Goal: Task Accomplishment & Management: Use online tool/utility

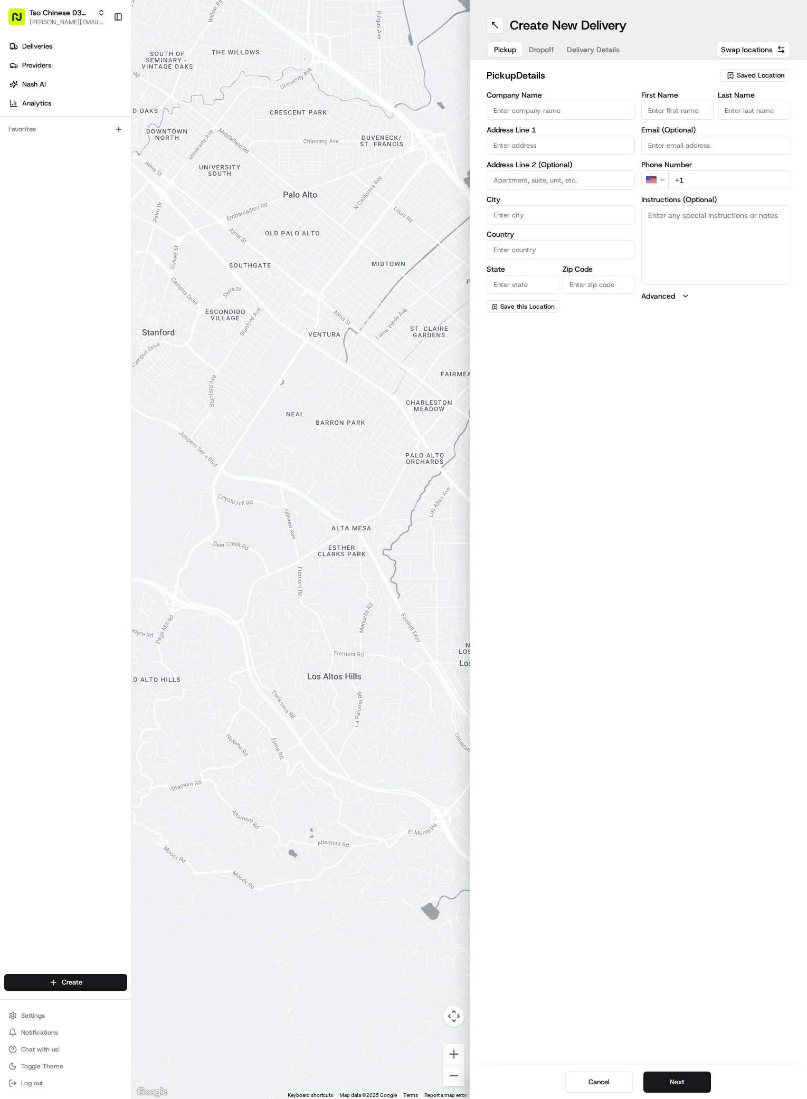
click at [755, 76] on span "Saved Location" at bounding box center [759, 75] width 47 height 9
click at [734, 111] on span "(03) Tso Chinese Takeout & Delivery TsoCo (03)" at bounding box center [737, 119] width 130 height 19
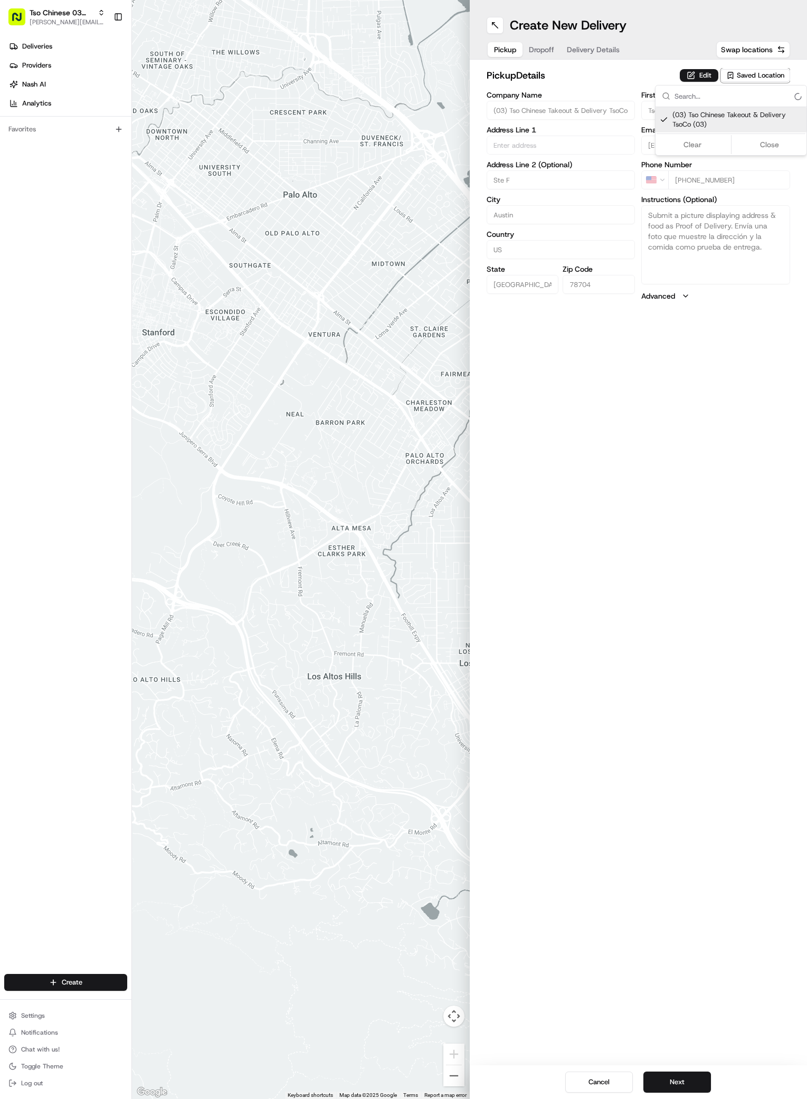
type input "(03) Tso Chinese Takeout & Delivery TsoCo"
type input "Ste F"
type input "Austin"
type input "US"
type input "[GEOGRAPHIC_DATA]"
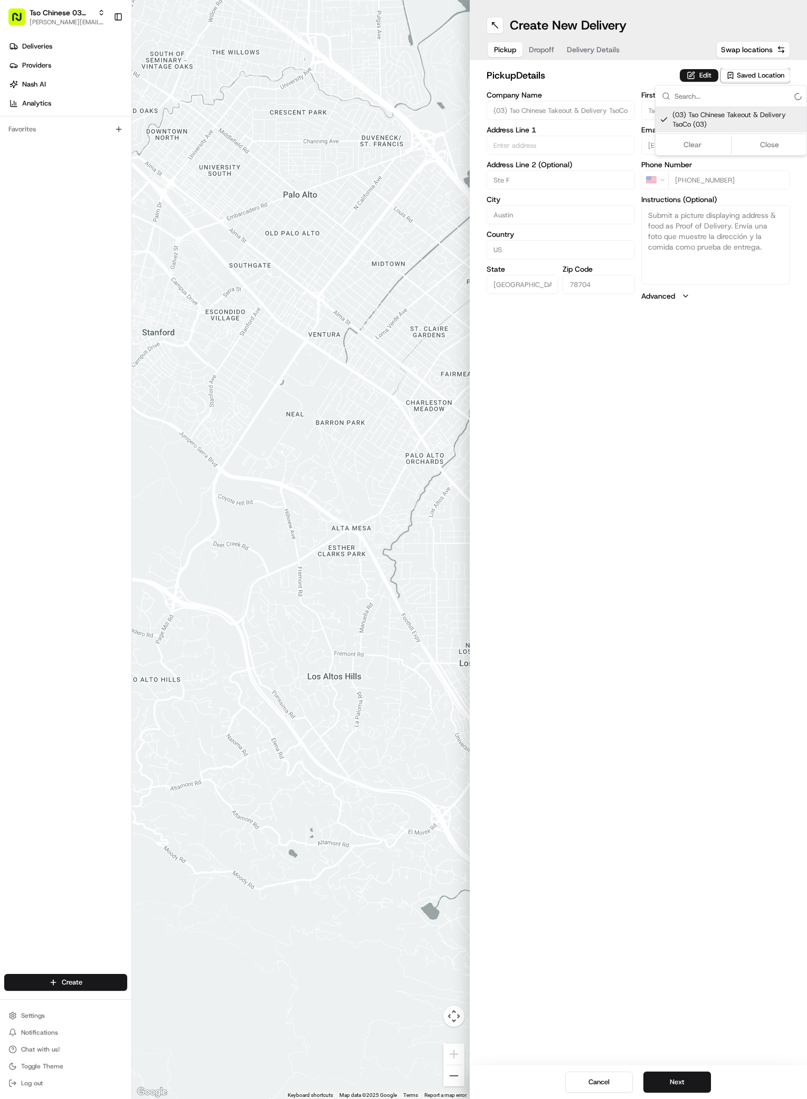
type input "78704"
type input "Tso Chinese"
type input "TsoCo Manager"
type input "[EMAIL_ADDRESS][DOMAIN_NAME]"
type input "[PHONE_NUMBER]"
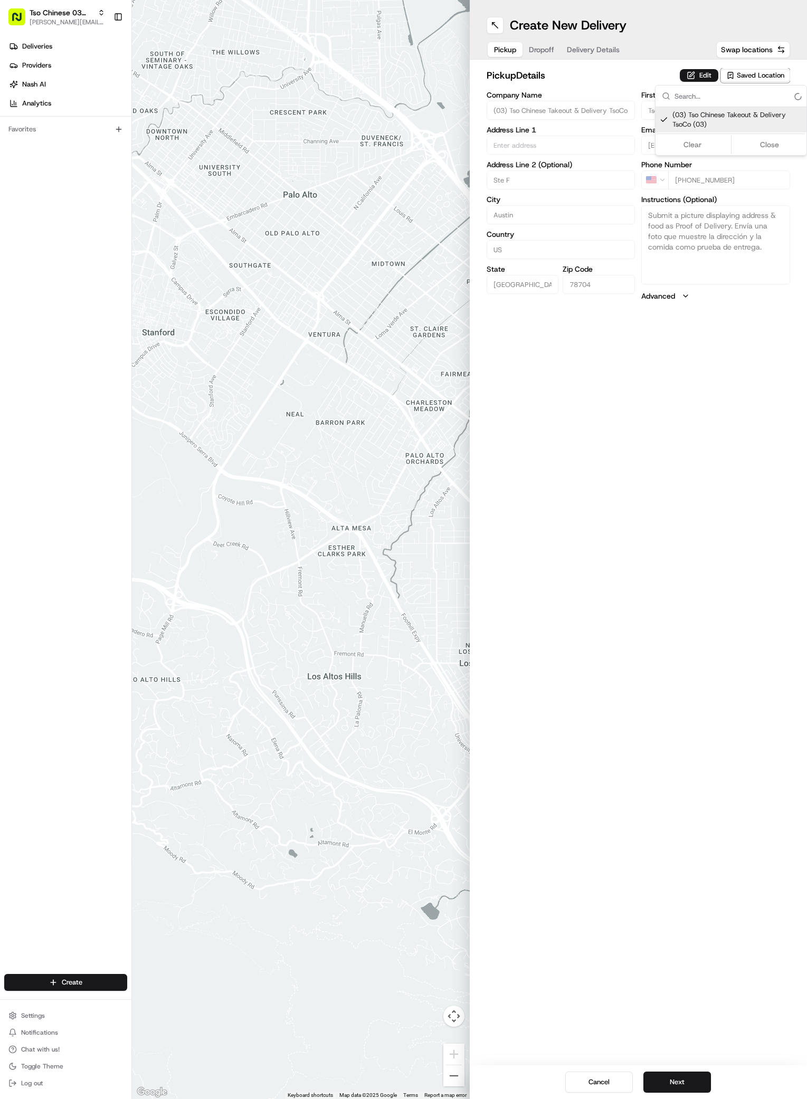
type input "[STREET_ADDRESS]"
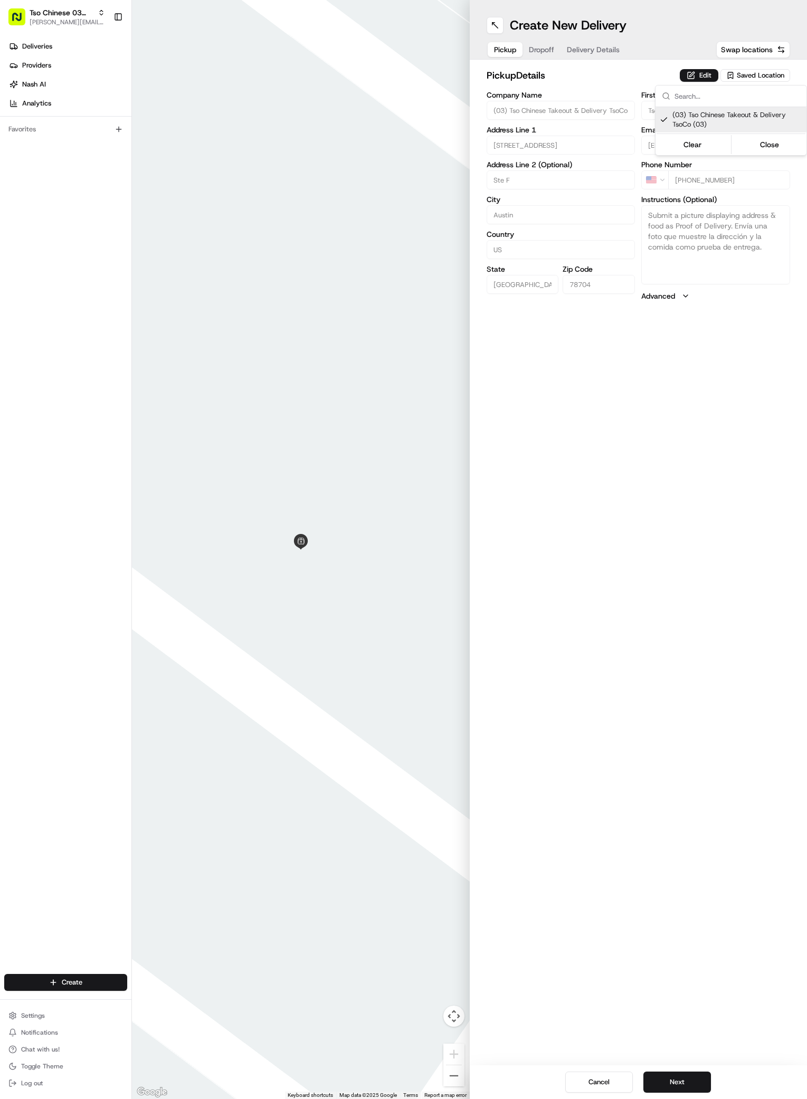
click at [684, 534] on html "Tso Chinese 03 TsoCo [PERSON_NAME][EMAIL_ADDRESS][DOMAIN_NAME] Toggle Sidebar D…" at bounding box center [403, 549] width 807 height 1099
click at [673, 1073] on button "Next" at bounding box center [677, 1081] width 68 height 21
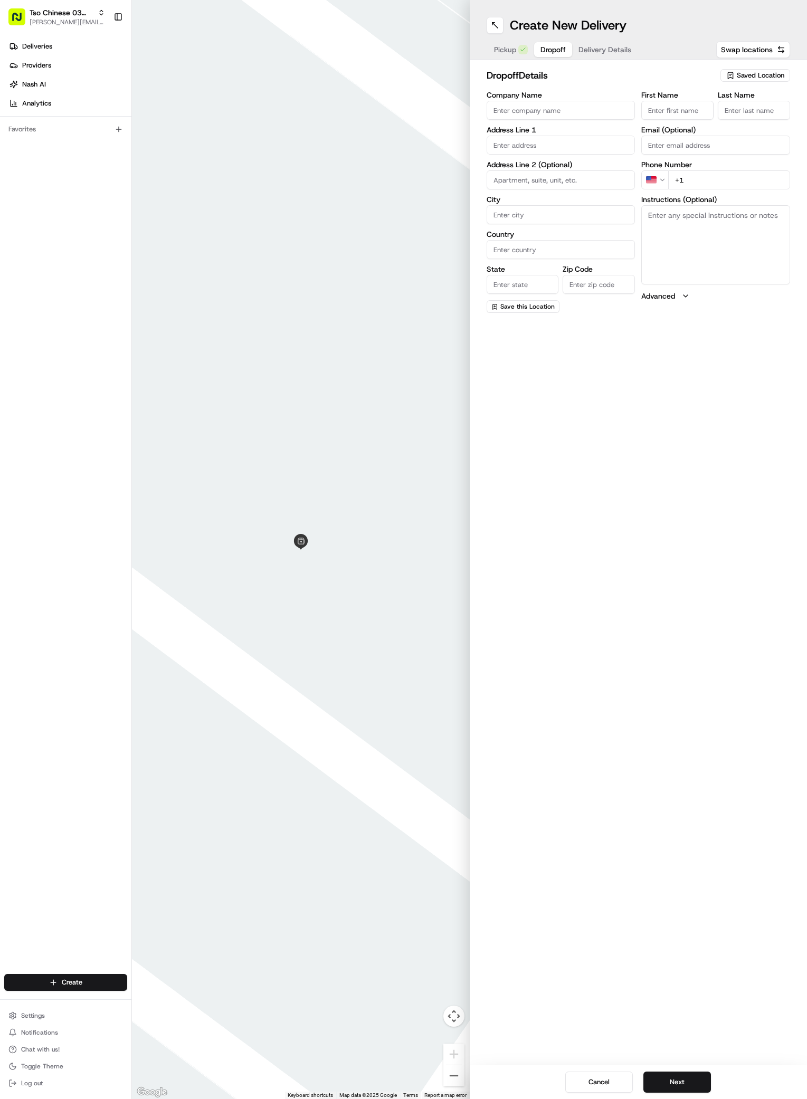
paste input "Jeffrey Olin"
type input "Jeffrey Olin"
type input "."
paste input "701 590 4280"
type input "+1 701 590 4280"
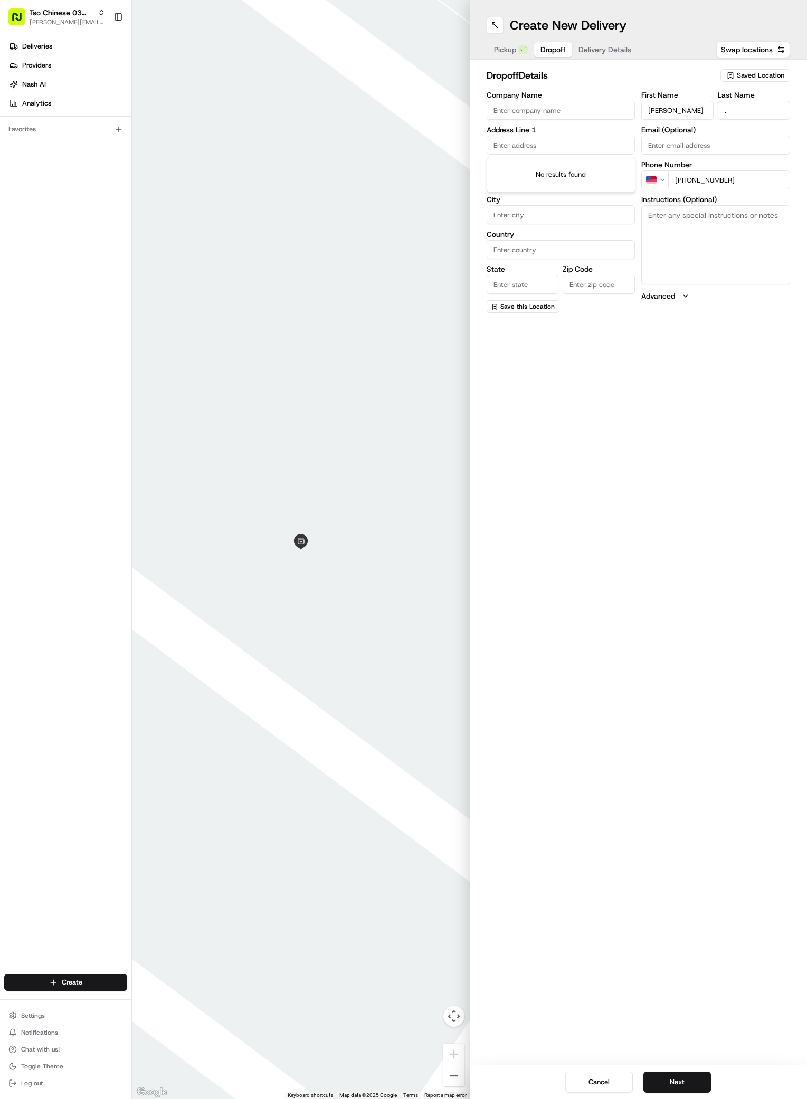
paste input "1702 Newning Ave"
click at [541, 167] on div "1702 Newning Avenue, Austin, TX" at bounding box center [560, 167] width 143 height 16
type input "1702 Newning Ave, Austin, TX 78704, USA"
type input "Austin"
type input "[GEOGRAPHIC_DATA]"
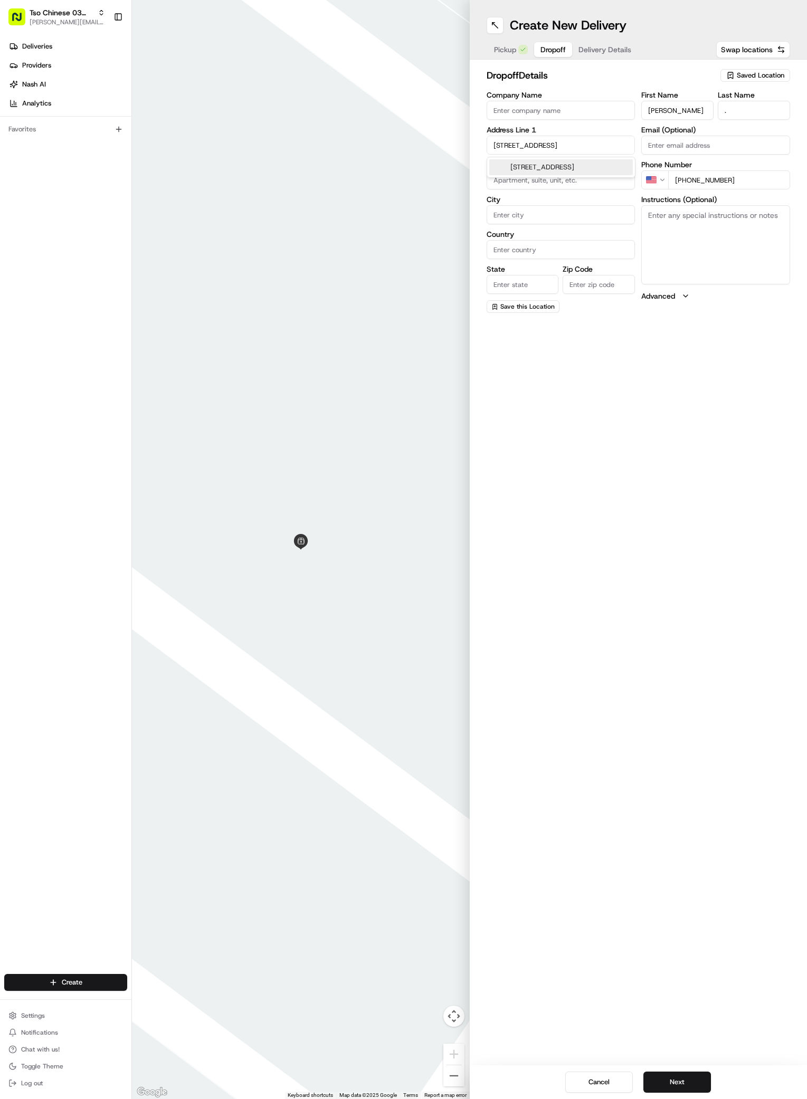
type input "[GEOGRAPHIC_DATA]"
type input "78704"
type input "1702 Newning Avenue"
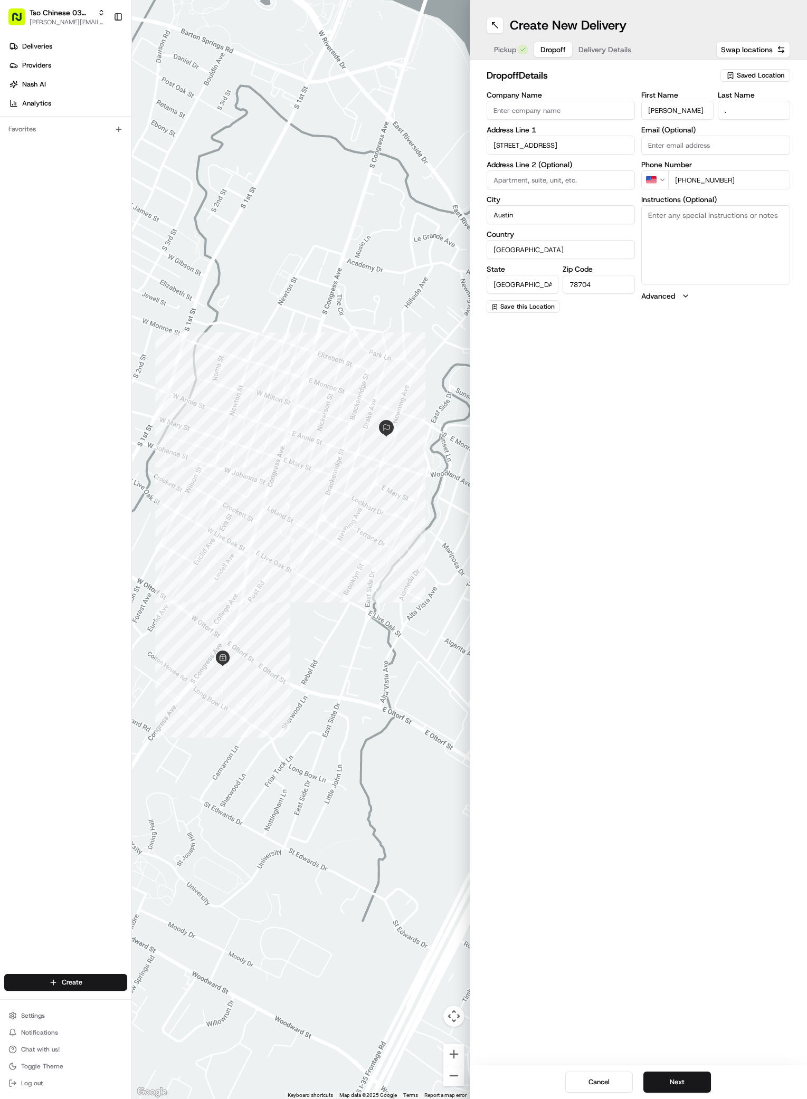
click at [547, 174] on input at bounding box center [560, 179] width 149 height 19
type input "A"
click at [704, 272] on textarea "Instructions (Optional)" at bounding box center [715, 244] width 149 height 79
paste textarea "Unit A, first house on the right up the driveway"
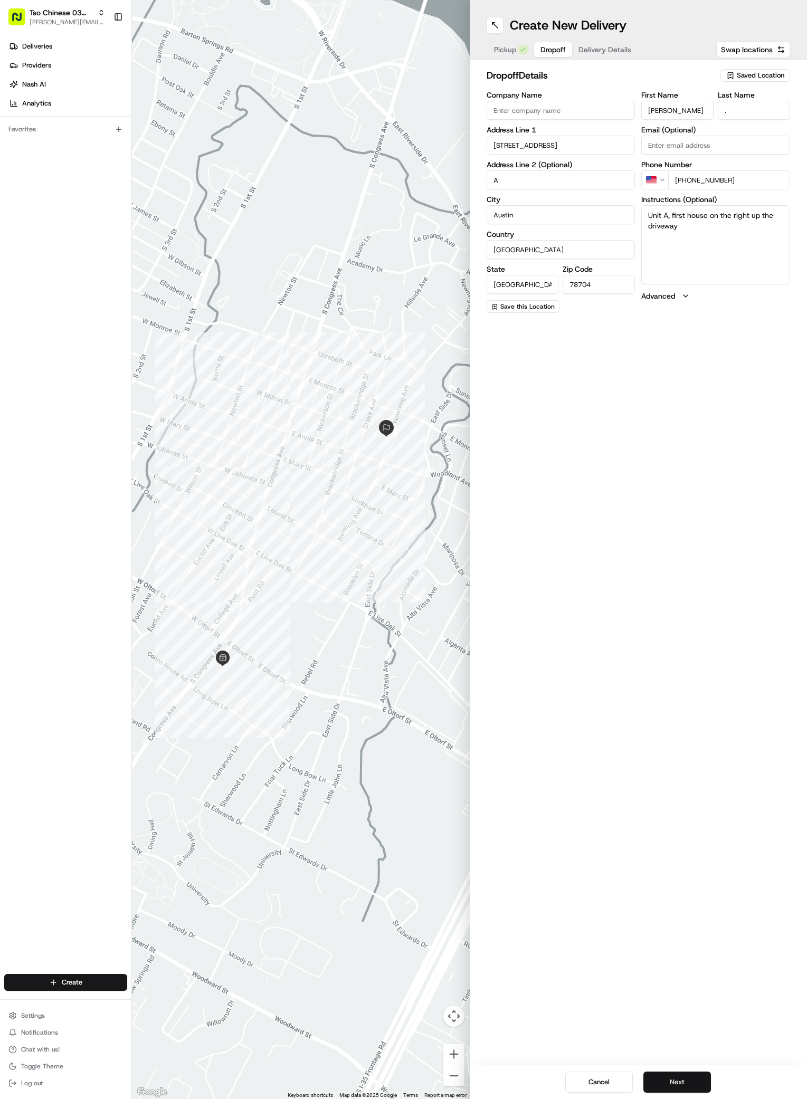
type textarea "Unit A, first house on the right up the driveway"
click at [683, 1082] on button "Next" at bounding box center [677, 1081] width 68 height 21
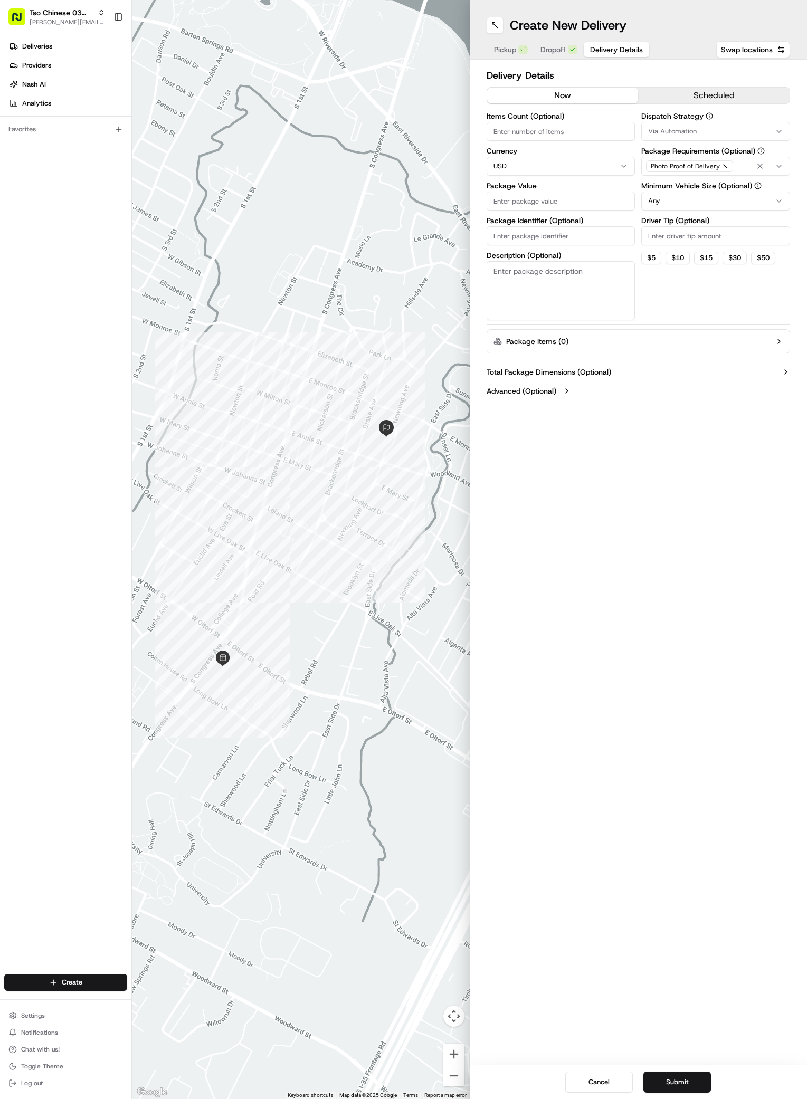
click at [717, 131] on div "Via Automation" at bounding box center [715, 131] width 143 height 9
click at [699, 183] on div "TsoCo Strategy" at bounding box center [716, 189] width 151 height 16
click at [726, 281] on html "Tso Chinese 03 TsoCo antonia@tsochinese.com Toggle Sidebar Deliveries Providers…" at bounding box center [403, 549] width 807 height 1099
click at [723, 167] on icon "button" at bounding box center [725, 166] width 6 height 6
click at [723, 167] on div "Select requirements" at bounding box center [715, 165] width 143 height 9
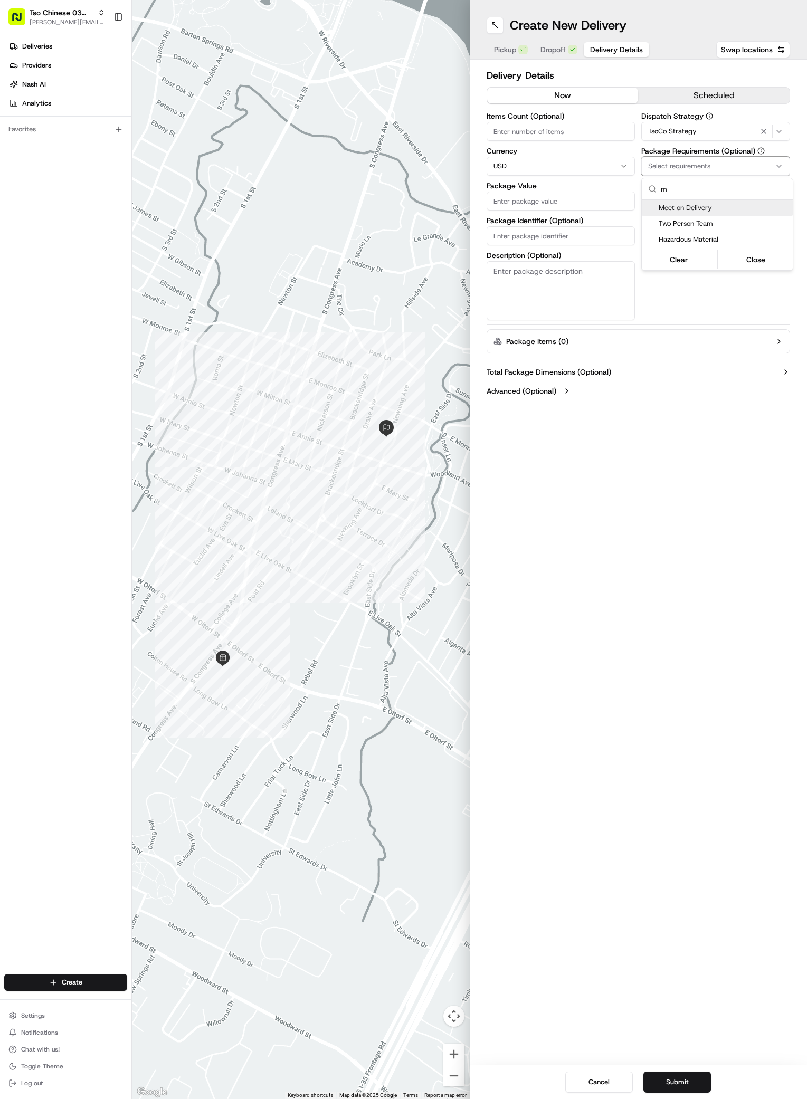
type input "m"
click at [684, 206] on span "Meet on Delivery" at bounding box center [723, 207] width 130 height 9
click at [722, 282] on html "Tso Chinese 03 TsoCo antonia@tsochinese.com Toggle Sidebar Deliveries Providers…" at bounding box center [403, 549] width 807 height 1099
click at [713, 238] on input "Driver Tip (Optional)" at bounding box center [715, 235] width 149 height 19
type input "2"
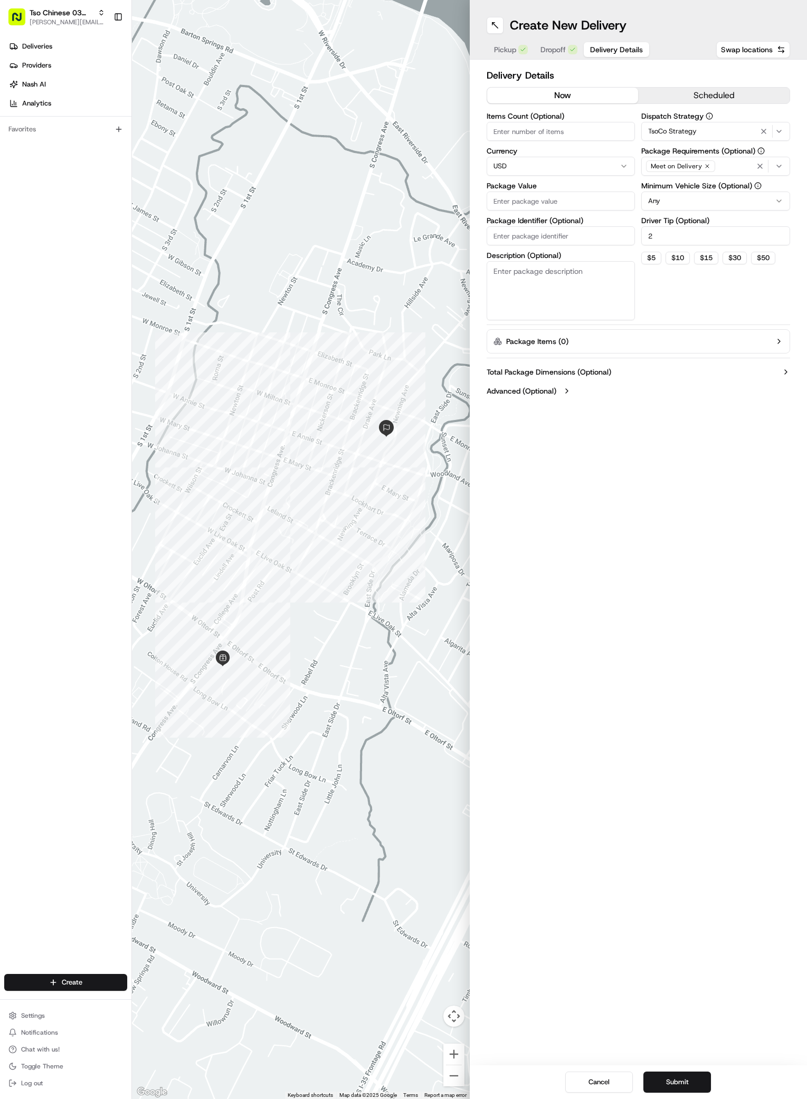
click at [557, 192] on input "Package Value" at bounding box center [560, 200] width 149 height 19
type input "46.39"
click at [537, 234] on input "Package Identifier (Optional)" at bounding box center [560, 235] width 149 height 19
paste input "#Z8SDFGH"
type input "#Z8SDFGH"
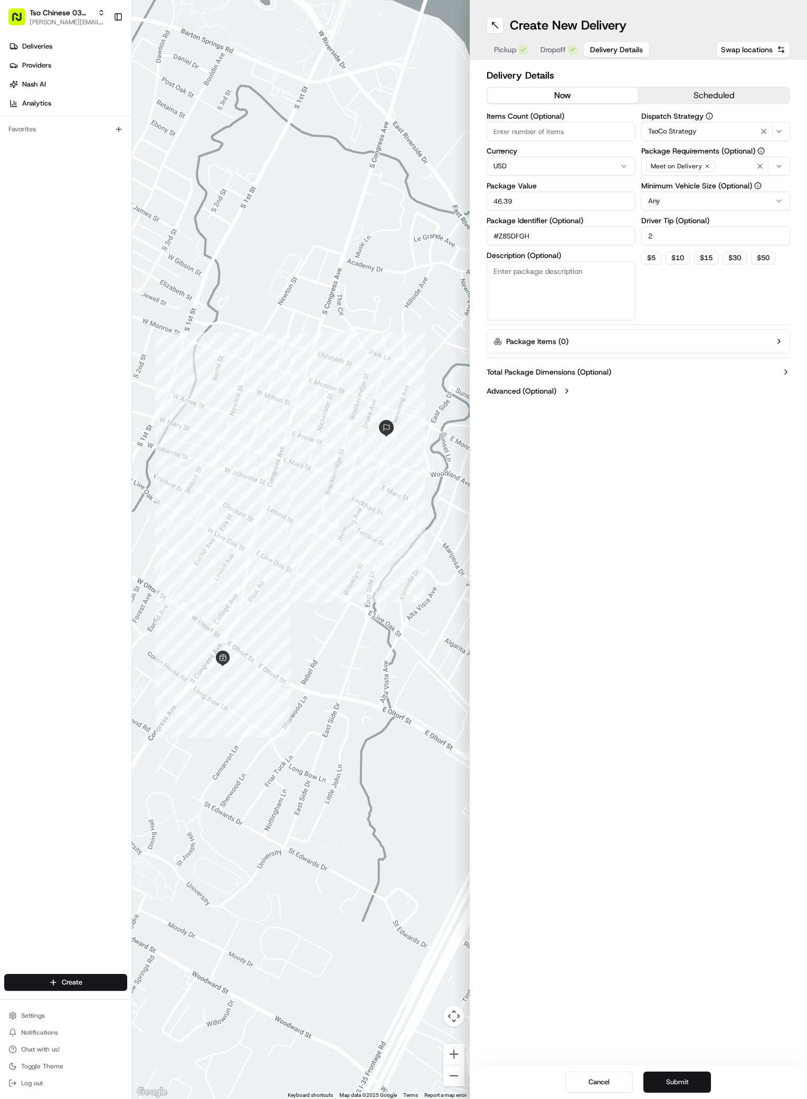
click at [690, 1084] on button "Submit" at bounding box center [677, 1081] width 68 height 21
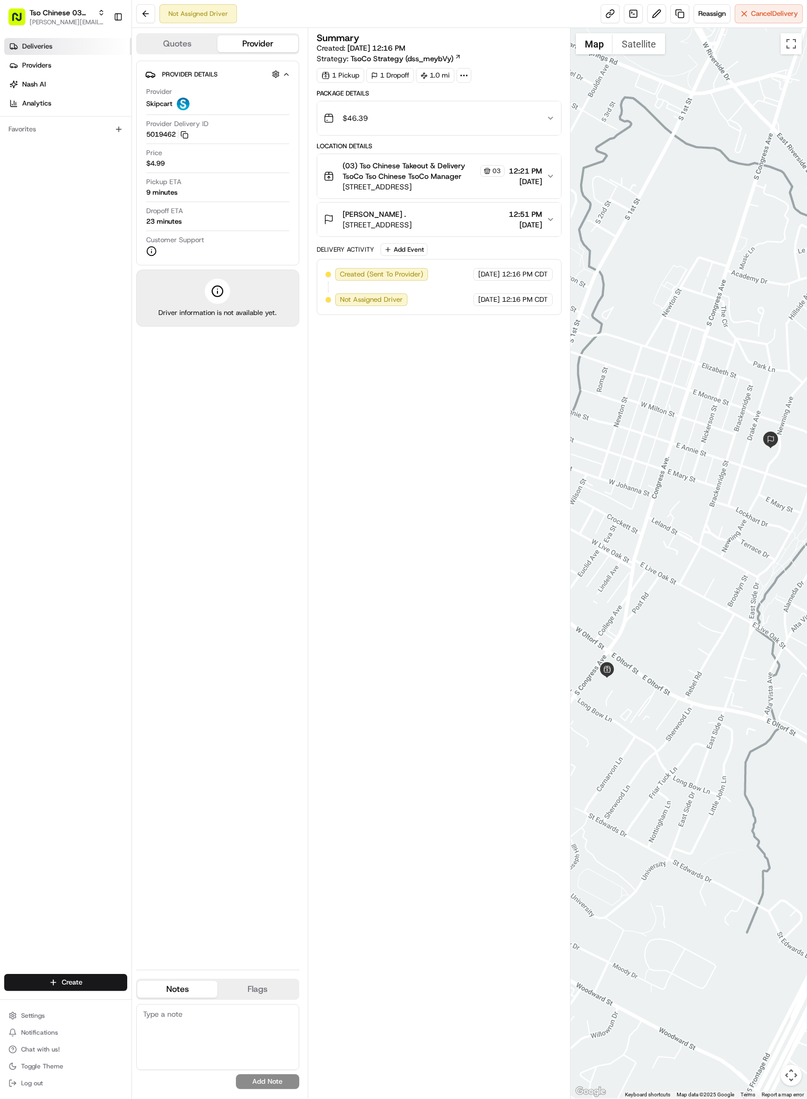
click at [46, 49] on span "Deliveries" at bounding box center [37, 46] width 30 height 9
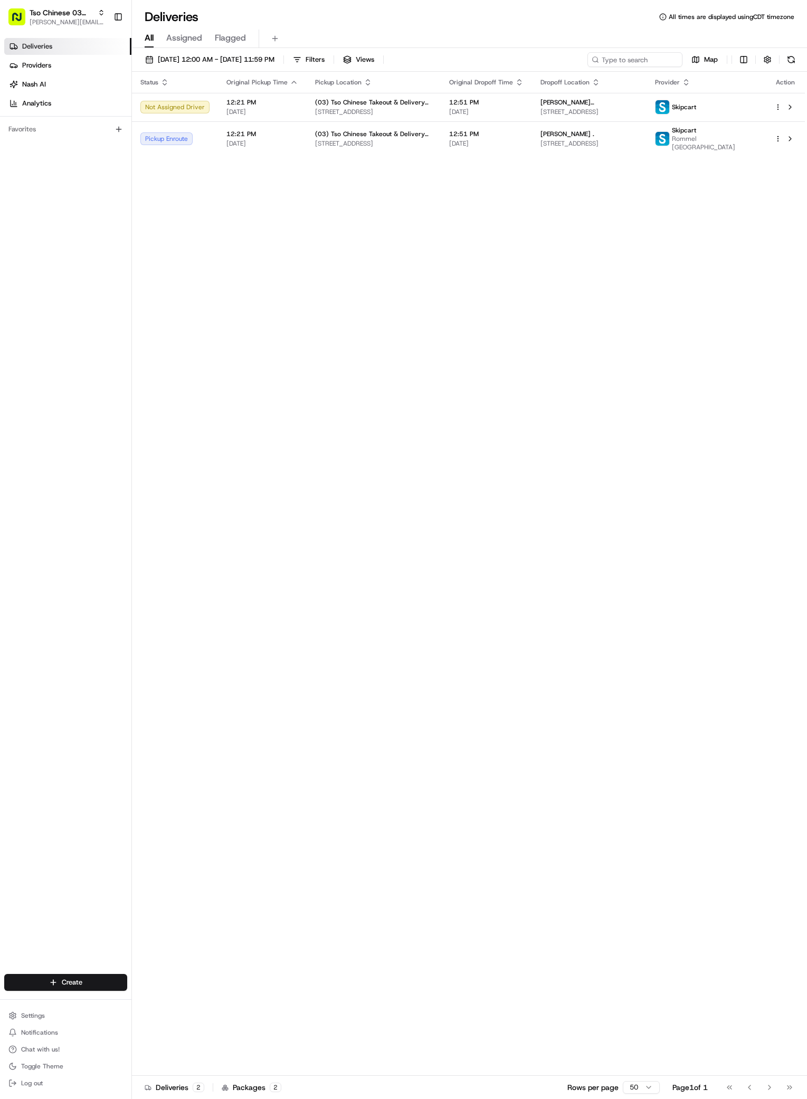
click at [351, 615] on div "Status Original Pickup Time Pickup Location Original Dropoff Time Dropoff Locat…" at bounding box center [468, 574] width 673 height 1004
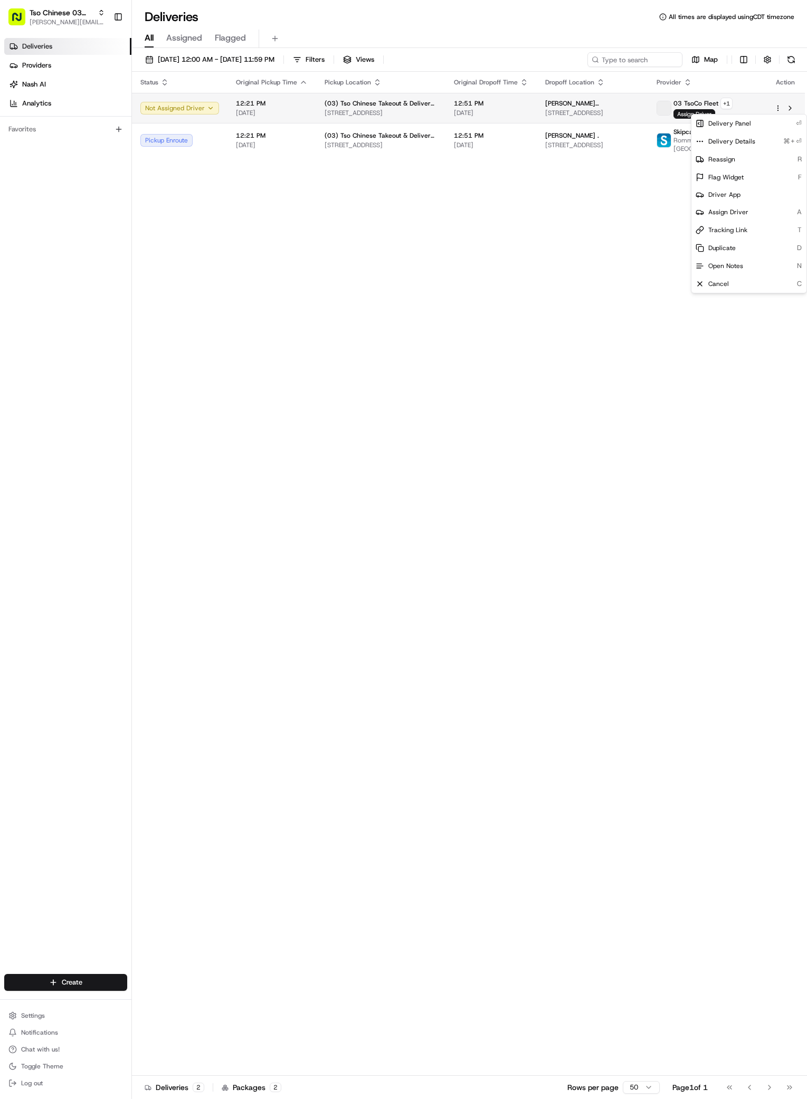
click at [778, 108] on html "Tso Chinese 03 TsoCo antonia@tsochinese.com Toggle Sidebar Deliveries Providers…" at bounding box center [403, 549] width 807 height 1099
click at [718, 161] on span "Reassign" at bounding box center [721, 159] width 27 height 8
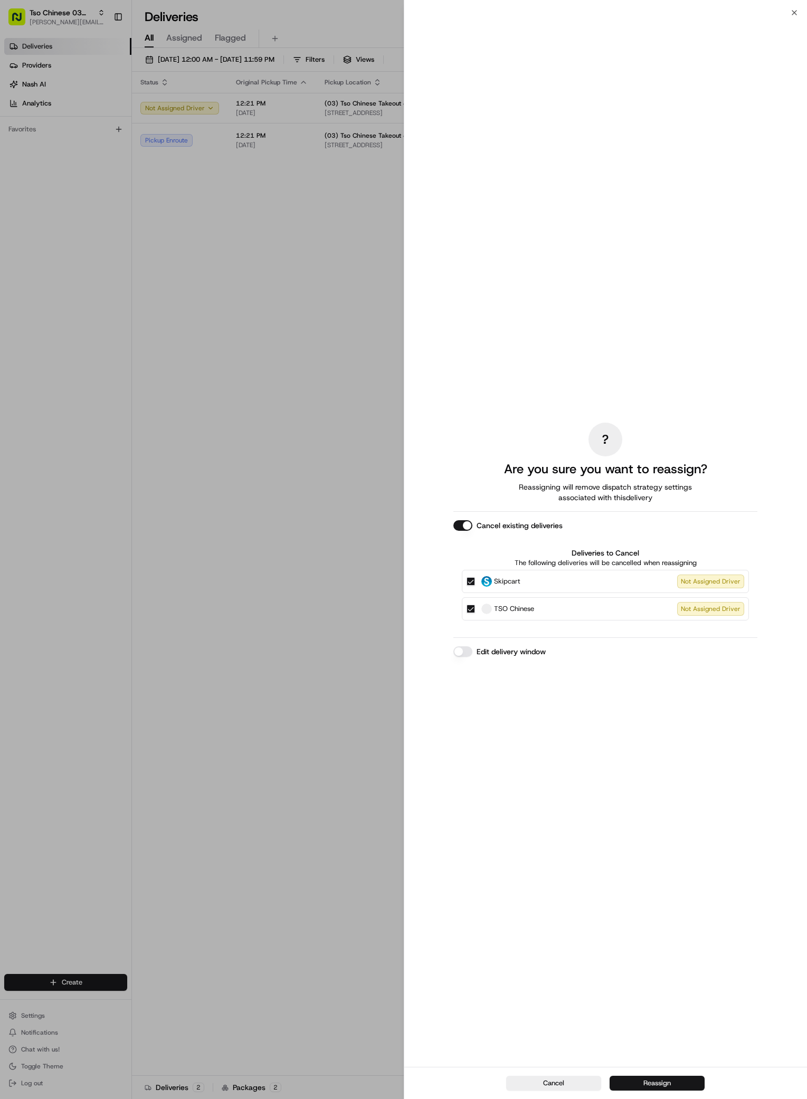
click at [647, 1086] on button "Reassign" at bounding box center [656, 1083] width 95 height 15
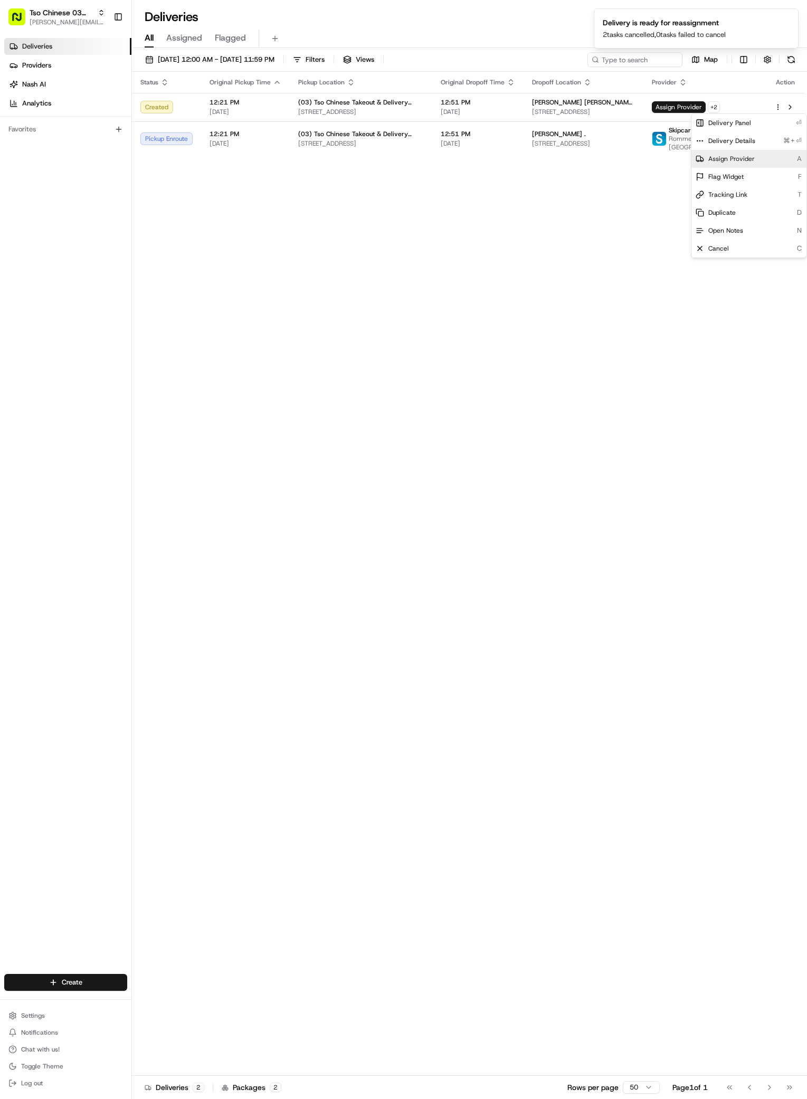
click at [732, 160] on span "Assign Provider" at bounding box center [731, 159] width 46 height 8
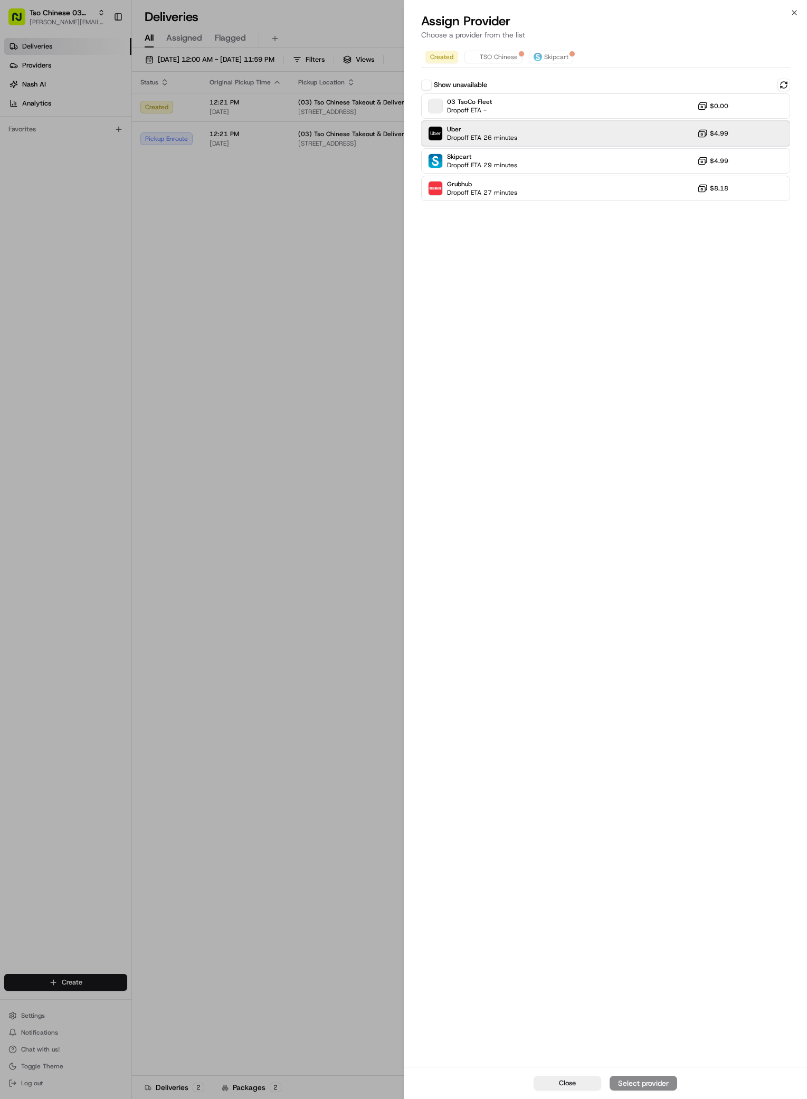
click at [555, 131] on div "Uber Dropoff ETA 26 minutes $4.99" at bounding box center [605, 133] width 369 height 25
click at [624, 1080] on div "Assign Provider" at bounding box center [643, 1083] width 52 height 11
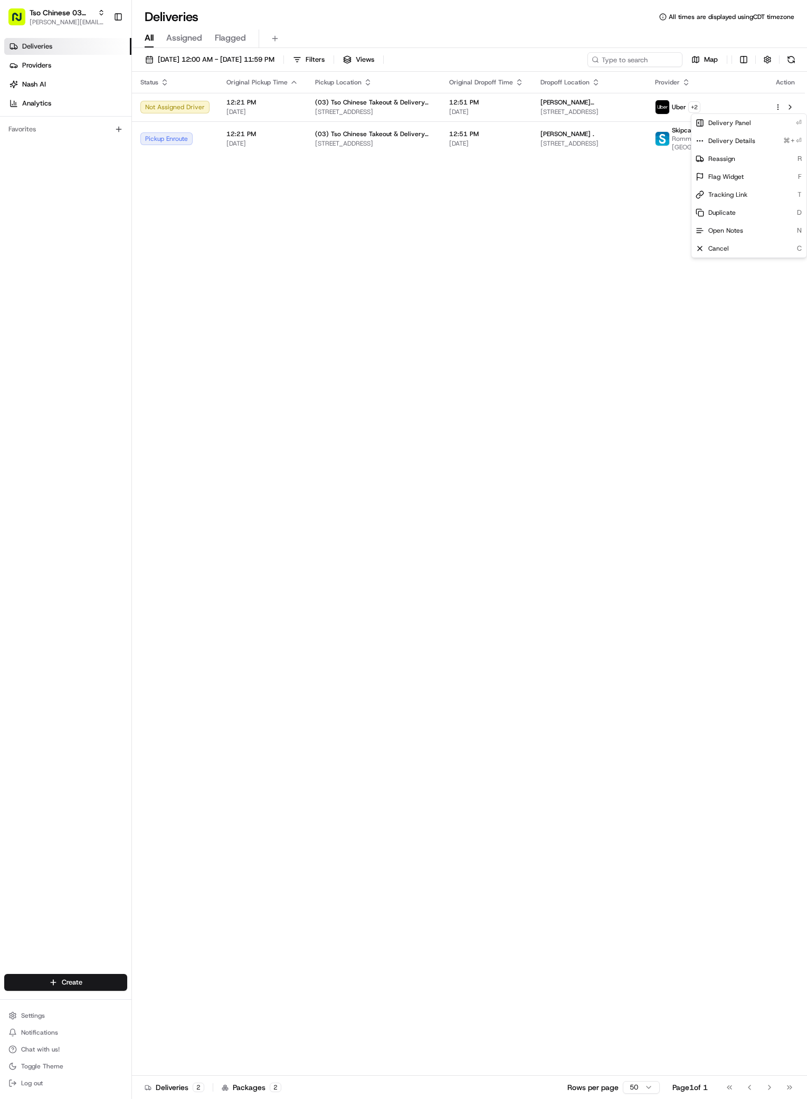
click at [495, 753] on div "Status Original Pickup Time Pickup Location Original Dropoff Time Dropoff Locat…" at bounding box center [468, 574] width 673 height 1004
click at [702, 692] on div "Status Original Pickup Time Pickup Location Original Dropoff Time Dropoff Locat…" at bounding box center [468, 574] width 673 height 1004
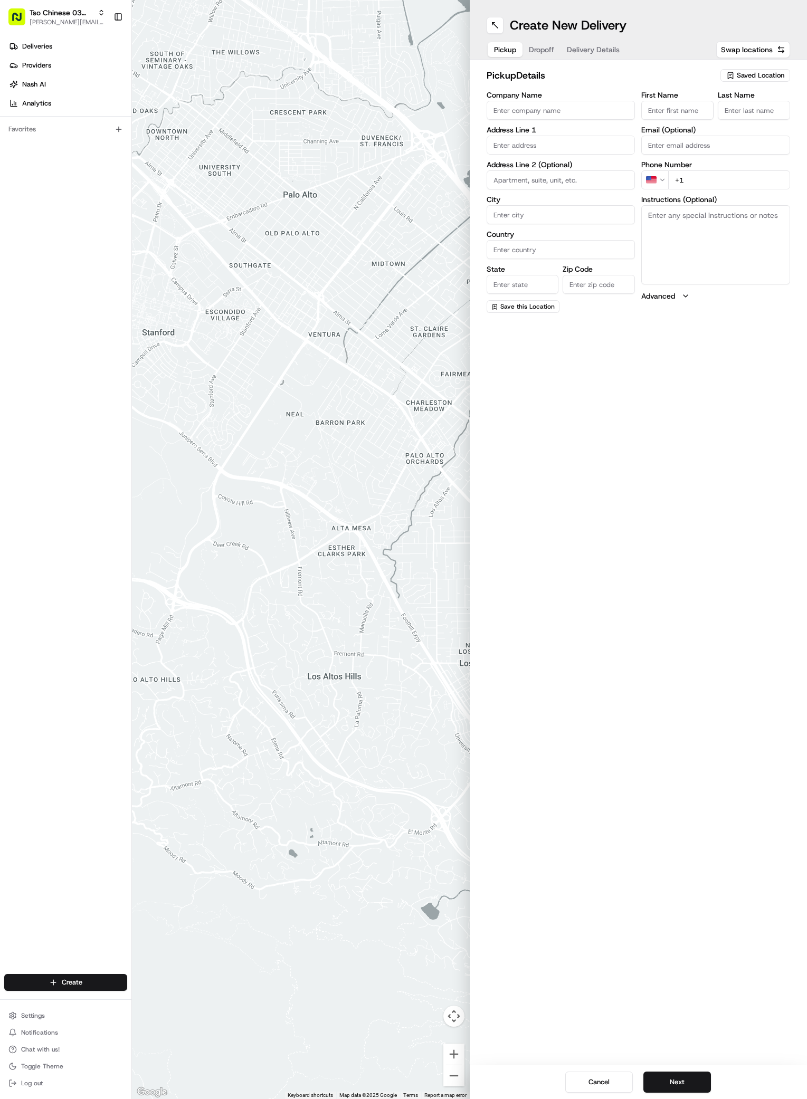
click at [769, 75] on span "Saved Location" at bounding box center [759, 75] width 47 height 9
click at [705, 118] on span "(03) Tso Chinese Takeout & Delivery TsoCo (03)" at bounding box center [737, 119] width 130 height 19
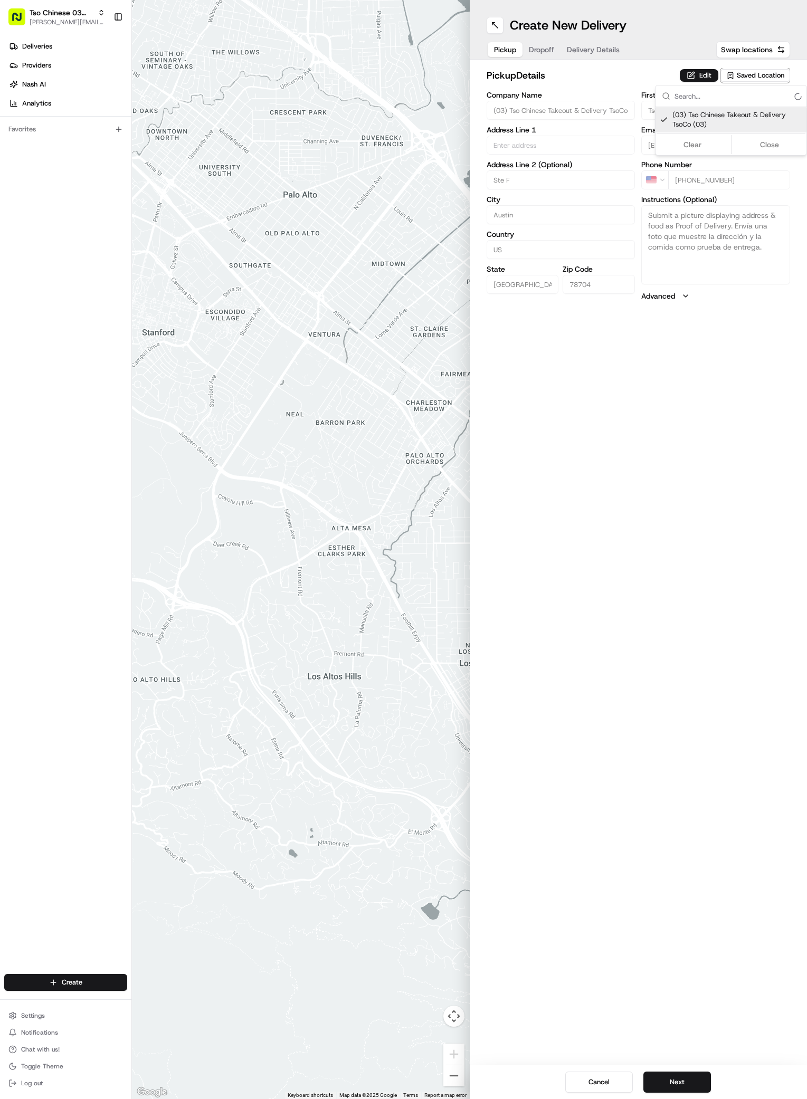
type input "(03) Tso Chinese Takeout & Delivery TsoCo"
type input "Ste F"
type input "Austin"
type input "US"
type input "[GEOGRAPHIC_DATA]"
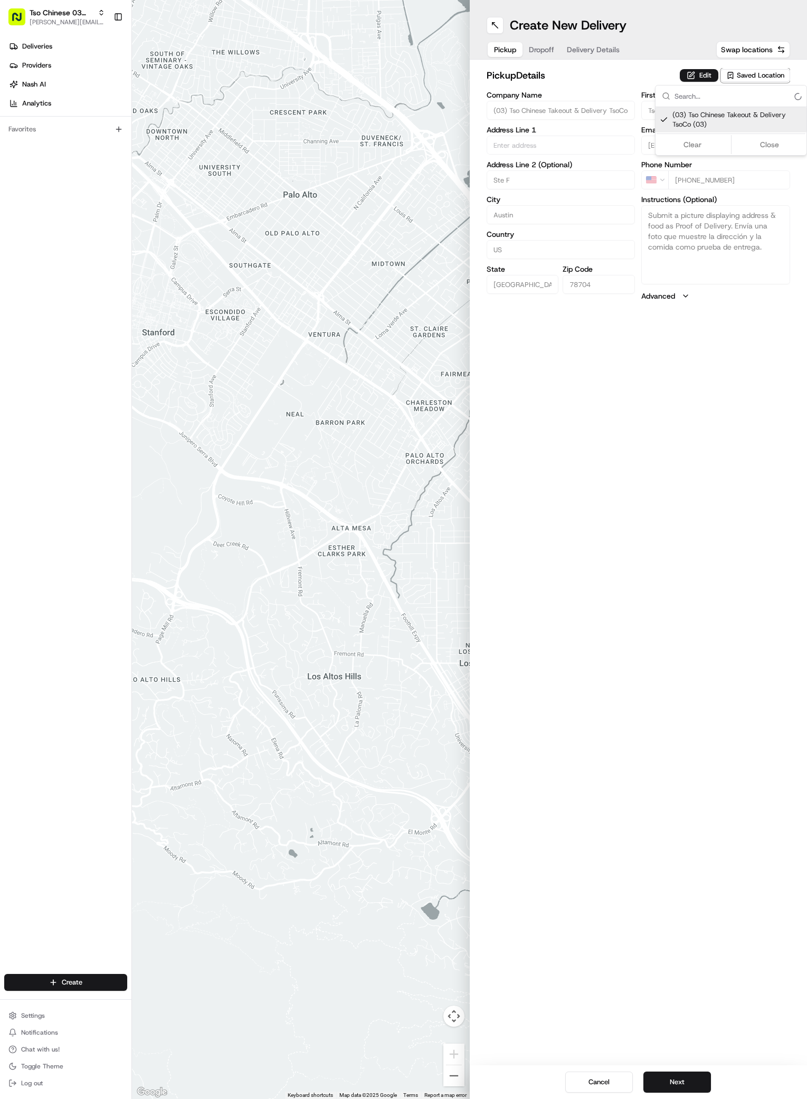
type input "78704"
type input "Tso Chinese"
type input "TsoCo Manager"
type input "[EMAIL_ADDRESS][DOMAIN_NAME]"
type input "[PHONE_NUMBER]"
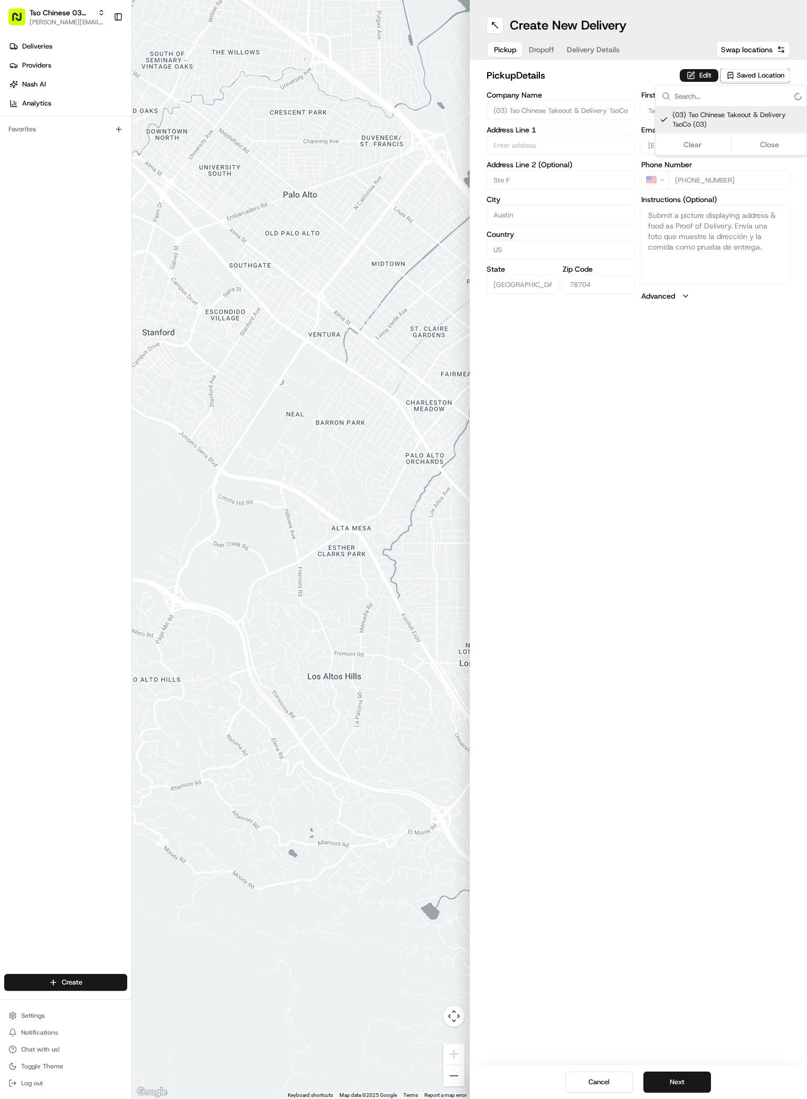
type input "[STREET_ADDRESS]"
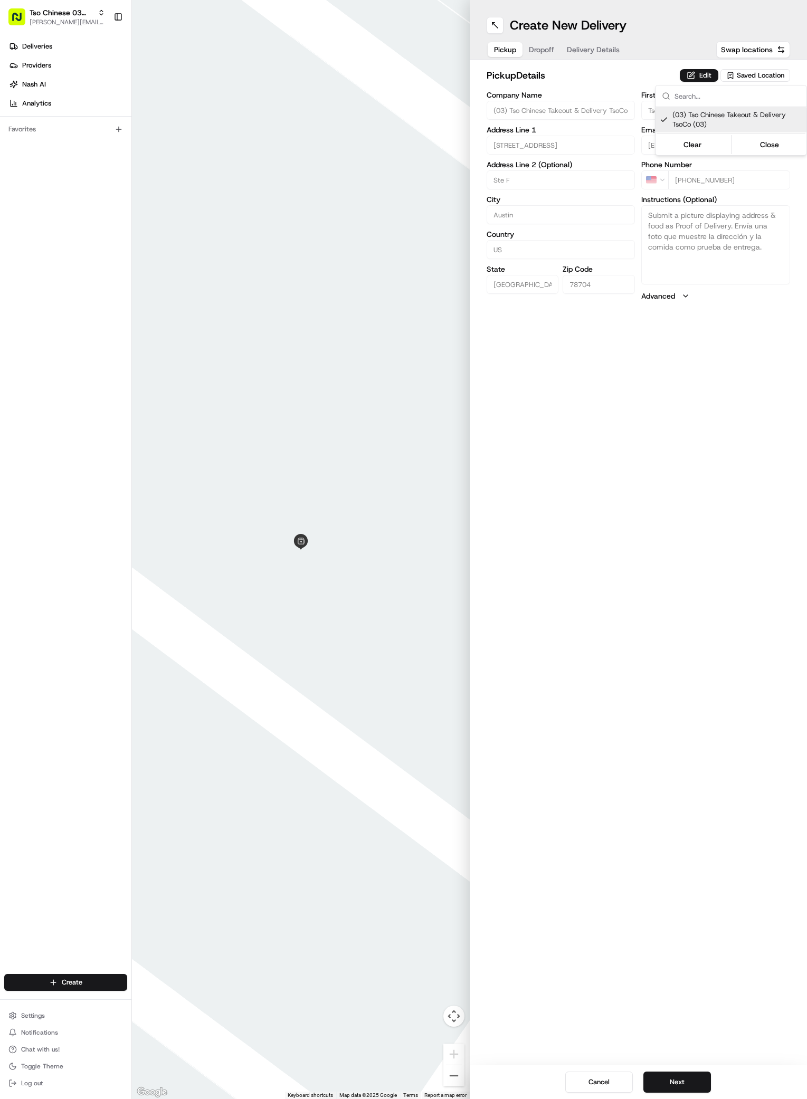
click at [704, 493] on html "Tso Chinese 03 TsoCo [PERSON_NAME][EMAIL_ADDRESS][DOMAIN_NAME] Toggle Sidebar D…" at bounding box center [403, 549] width 807 height 1099
click at [672, 1083] on button "Next" at bounding box center [677, 1081] width 68 height 21
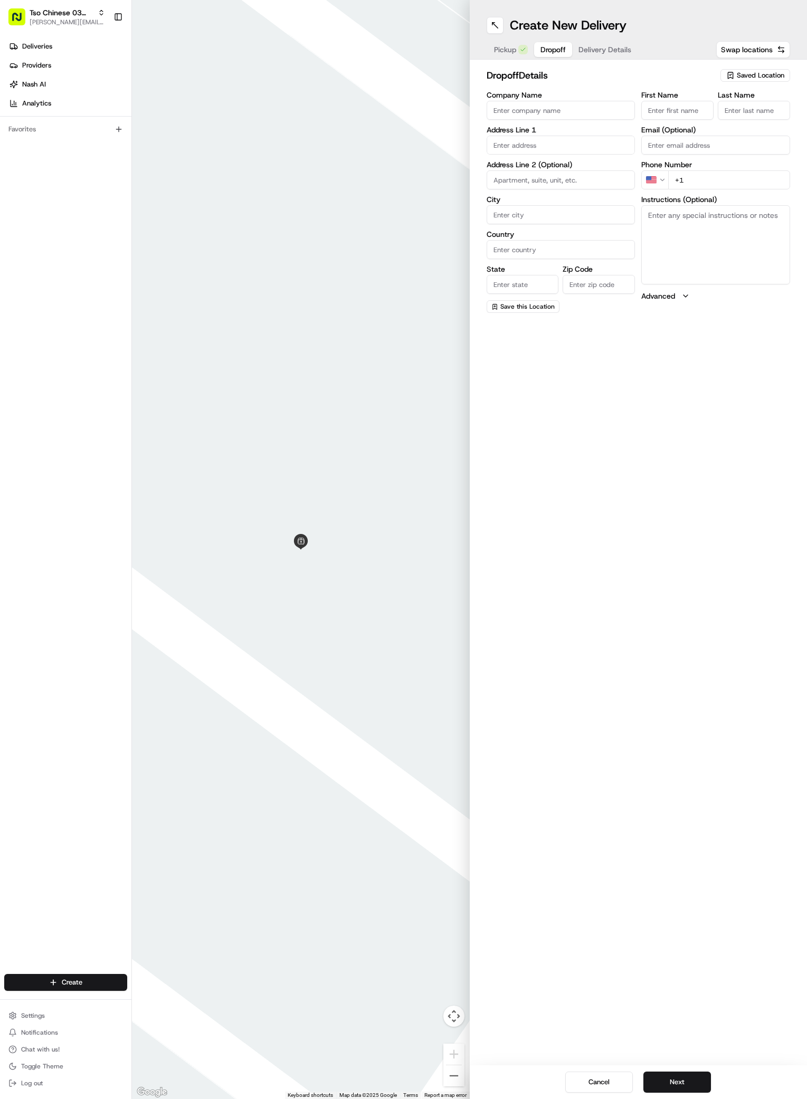
paste input "[PERSON_NAME] [PERSON_NAME]"
type input "[PERSON_NAME] [PERSON_NAME]"
type input "."
paste input "[PHONE_NUMBER]"
type input "[PHONE_NUMBER]"
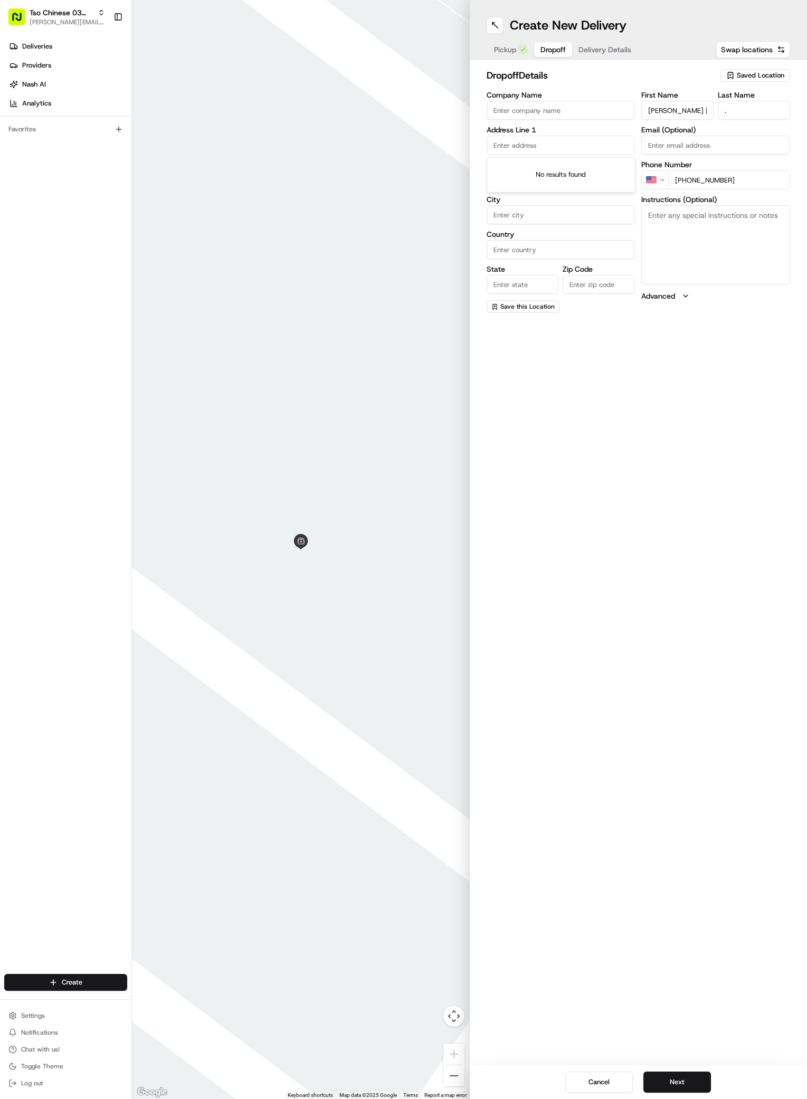
paste input "[STREET_ADDRESS]"
click at [528, 168] on div "[STREET_ADDRESS]" at bounding box center [560, 167] width 143 height 16
type input "[STREET_ADDRESS]"
type input "Austin"
type input "[GEOGRAPHIC_DATA]"
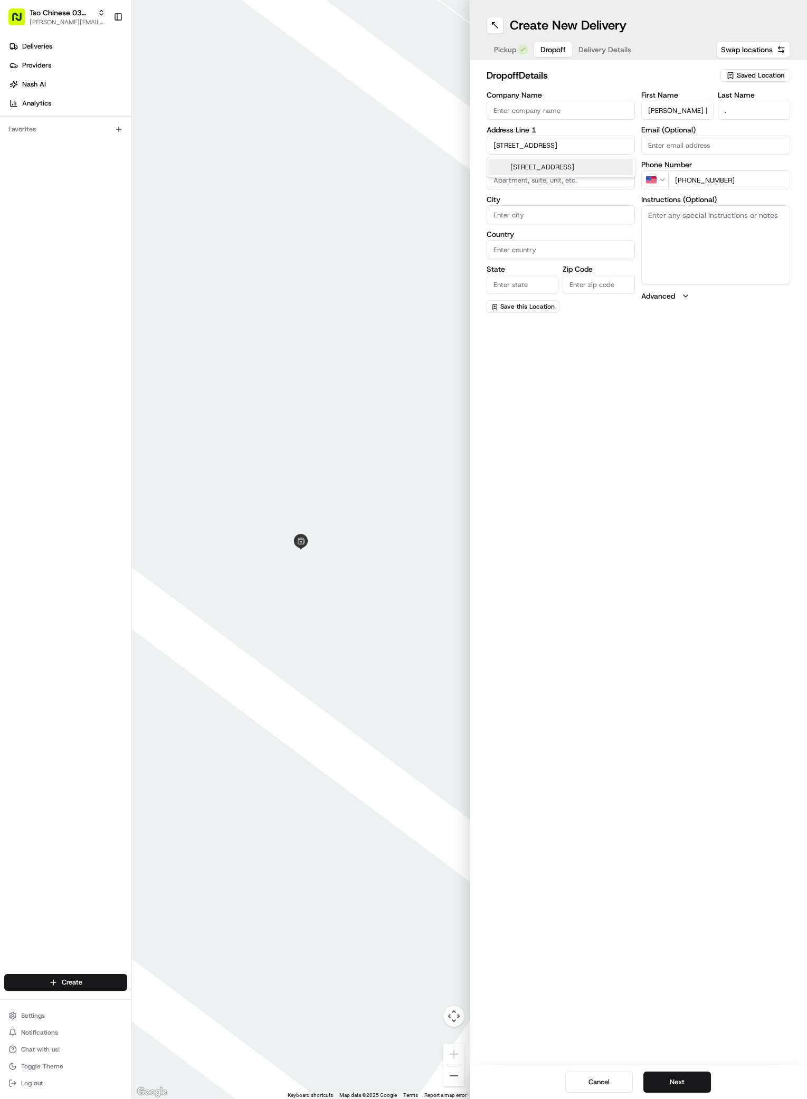
type input "[GEOGRAPHIC_DATA]"
type input "78744"
type input "[STREET_ADDRESS]"
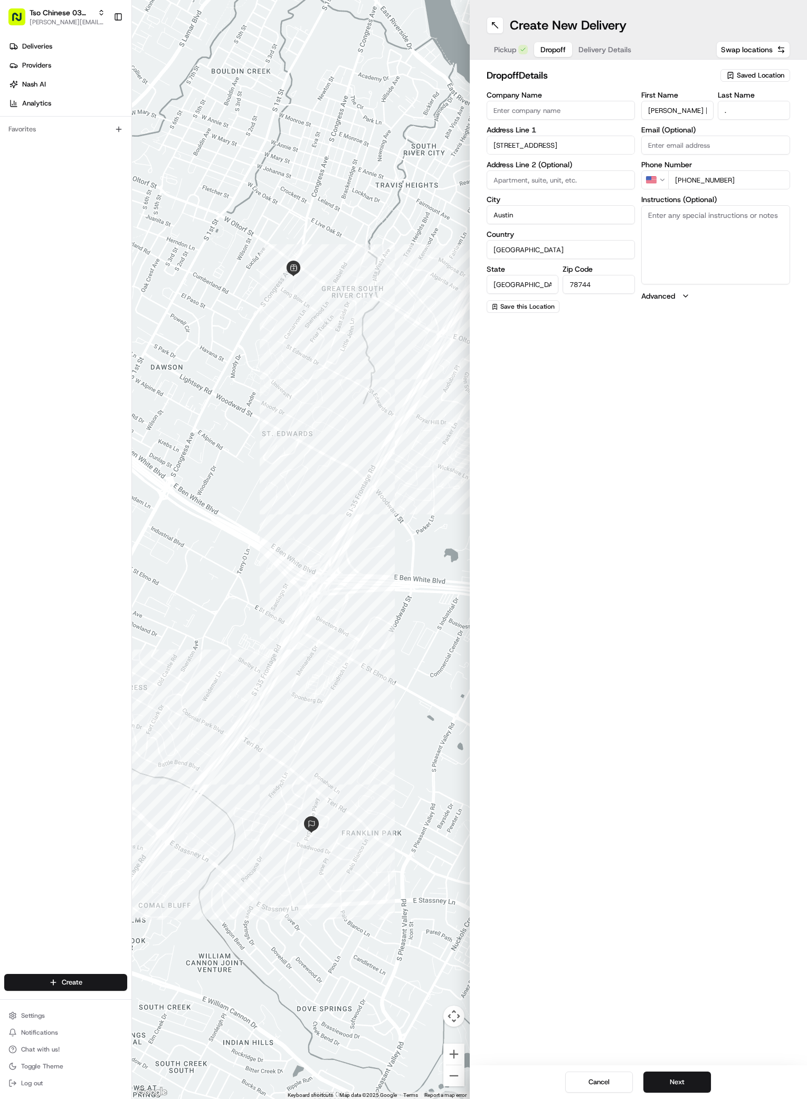
click at [706, 264] on textarea "Instructions (Optional)" at bounding box center [715, 244] width 149 height 79
paste textarea "Leave on doorstep plz"
type textarea "Leave on doorstep plz"
click at [683, 1079] on button "Next" at bounding box center [677, 1081] width 68 height 21
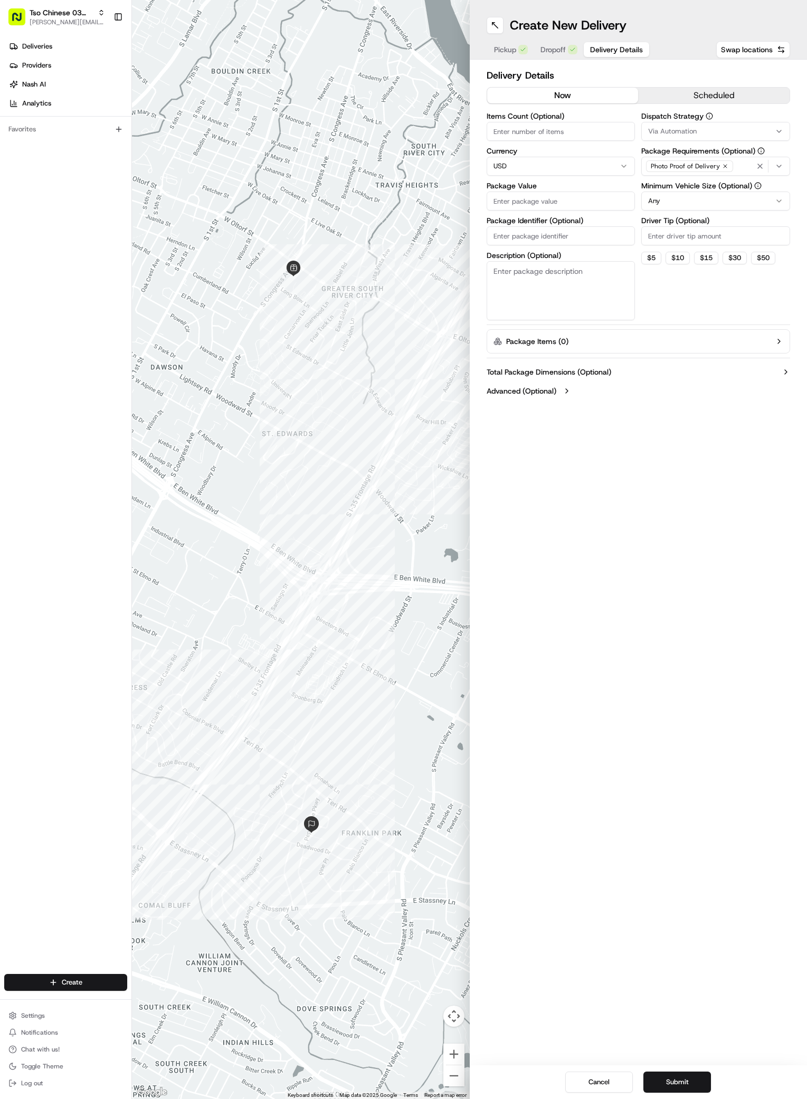
click at [704, 129] on div "Via Automation" at bounding box center [715, 131] width 143 height 9
click at [664, 193] on span "TsoCo Strategy" at bounding box center [723, 188] width 130 height 9
click at [697, 310] on html "Tso Chinese 03 TsoCo [PERSON_NAME][EMAIL_ADDRESS][DOMAIN_NAME] Toggle Sidebar D…" at bounding box center [403, 549] width 807 height 1099
click at [722, 167] on icon "button" at bounding box center [725, 166] width 6 height 6
click at [722, 167] on div "Select requirements" at bounding box center [715, 165] width 143 height 9
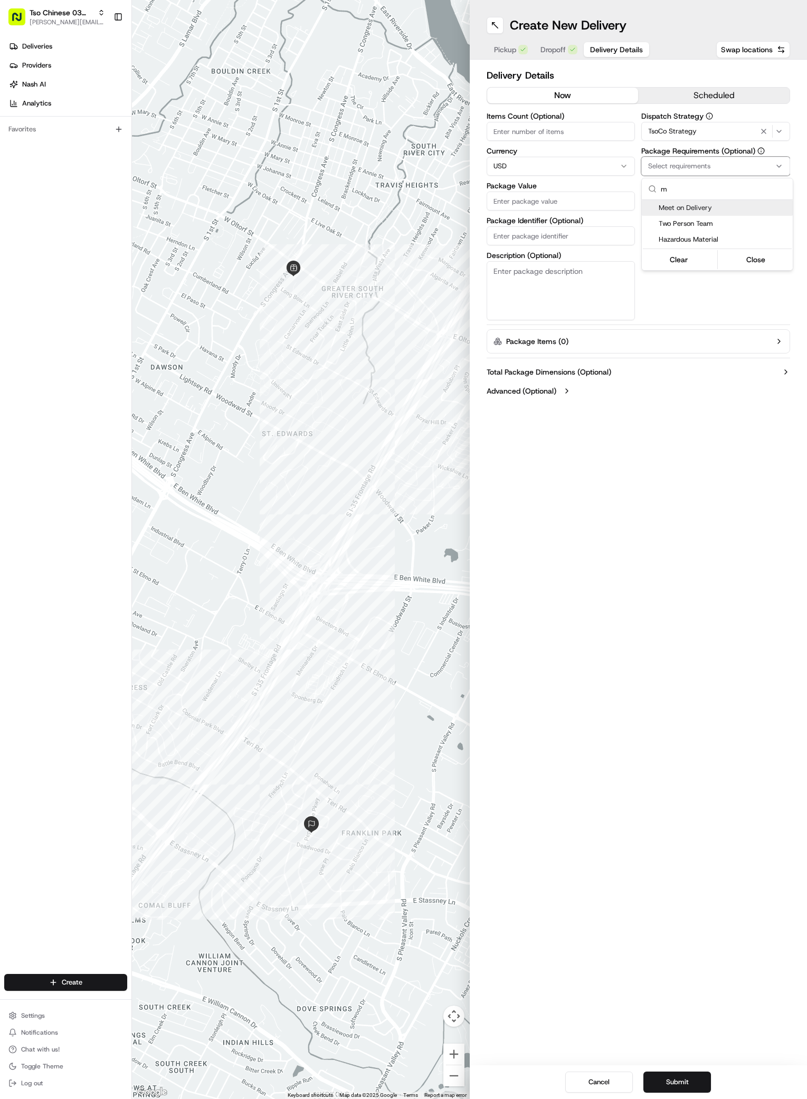
type input "m"
click at [686, 206] on span "Meet on Delivery" at bounding box center [723, 207] width 130 height 9
click at [714, 332] on html "Tso Chinese 03 TsoCo [PERSON_NAME][EMAIL_ADDRESS][DOMAIN_NAME] Toggle Sidebar D…" at bounding box center [403, 549] width 807 height 1099
click at [713, 241] on input "Driver Tip (Optional)" at bounding box center [715, 235] width 149 height 19
type input "2"
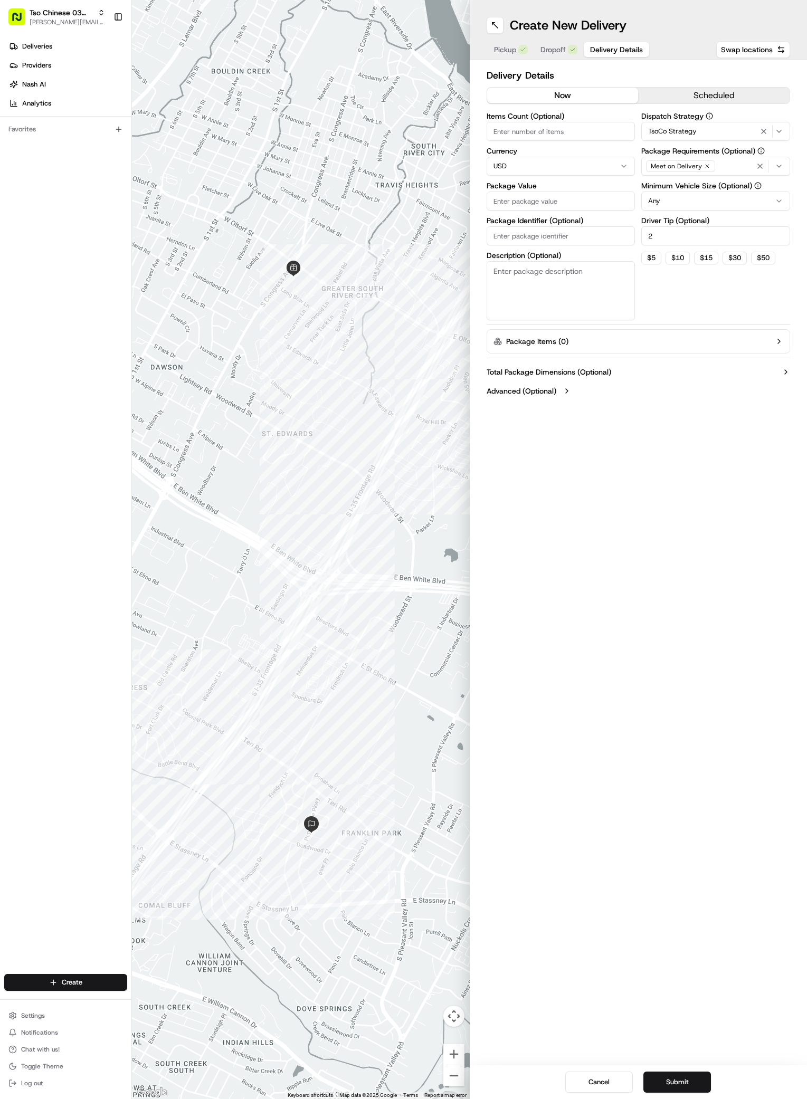
click at [591, 199] on input "Package Value" at bounding box center [560, 200] width 149 height 19
type input "46.44"
click at [530, 237] on input "Package Identifier (Optional)" at bounding box center [560, 235] width 149 height 19
paste input "#RX3TBU9"
type input "#RX3TBU9"
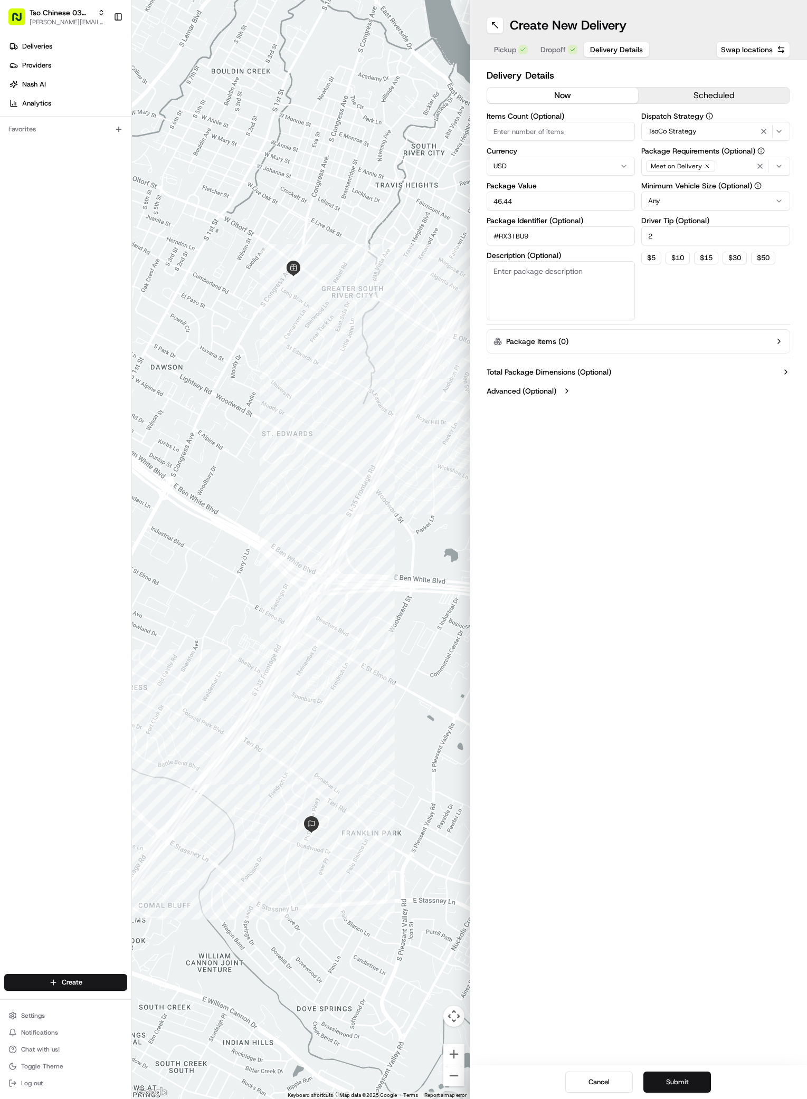
click at [700, 1081] on button "Submit" at bounding box center [677, 1081] width 68 height 21
